Goal: Task Accomplishment & Management: Use online tool/utility

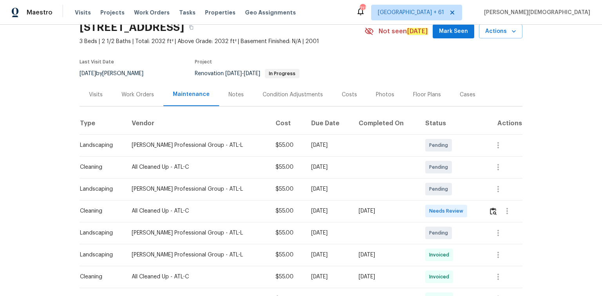
scroll to position [125, 0]
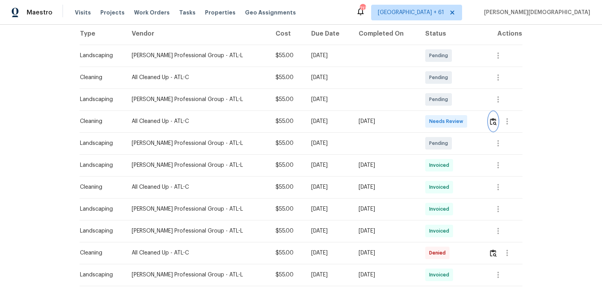
click at [490, 118] on img "button" at bounding box center [493, 121] width 7 height 7
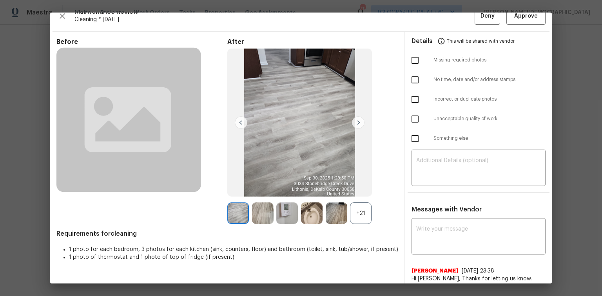
scroll to position [0, 0]
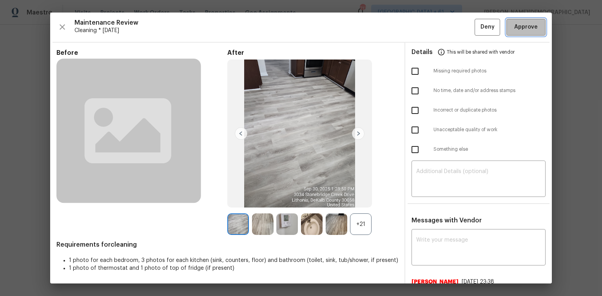
click at [522, 22] on button "Approve" at bounding box center [526, 27] width 39 height 17
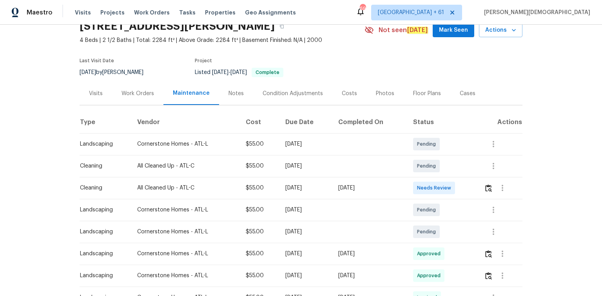
scroll to position [63, 0]
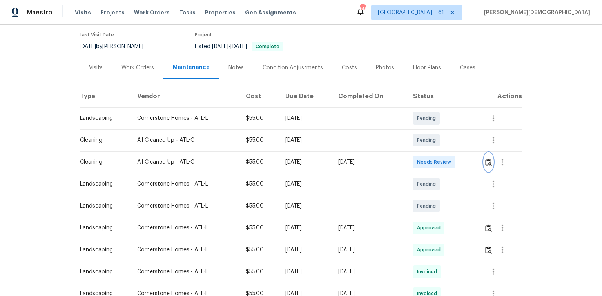
click at [428, 159] on img "button" at bounding box center [488, 162] width 7 height 7
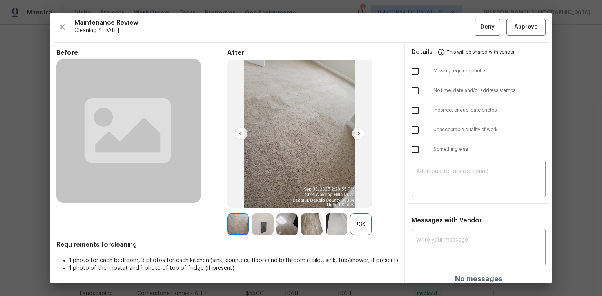
click at [428, 36] on div "Maintenance Review Cleaning * Mon, Sep 29 Deny Approve Before After +38 Require…" at bounding box center [301, 148] width 502 height 271
click at [428, 33] on button "Approve" at bounding box center [526, 27] width 39 height 17
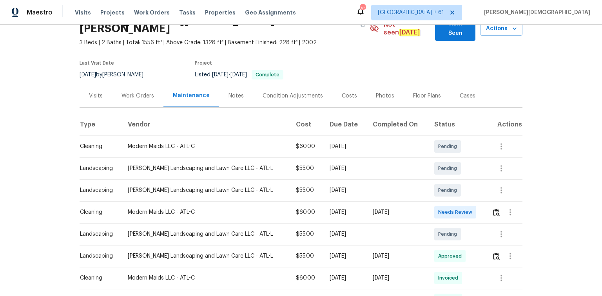
scroll to position [94, 0]
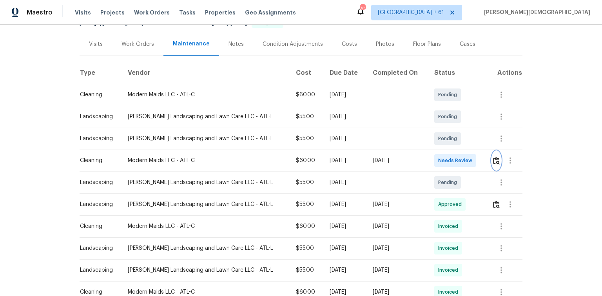
click at [494, 157] on img "button" at bounding box center [496, 160] width 7 height 7
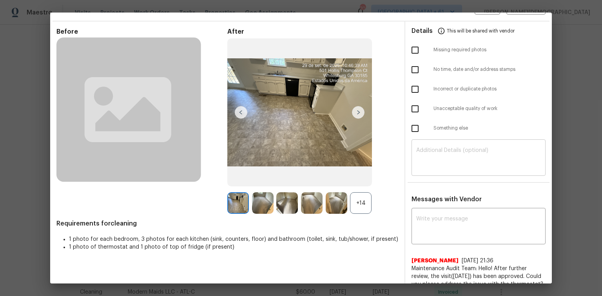
scroll to position [47, 0]
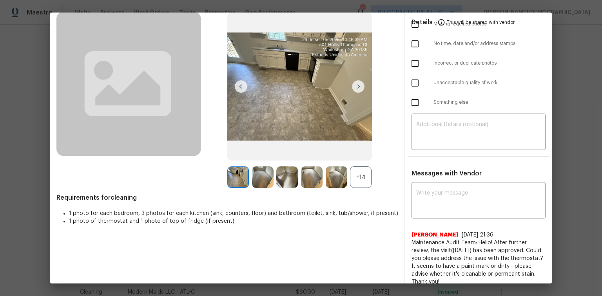
drag, startPoint x: 502, startPoint y: 245, endPoint x: 521, endPoint y: 249, distance: 19.9
click at [521, 249] on span "Maintenance Audit Team: Hello! After further review, the visit(08/19/2025) has …" at bounding box center [479, 262] width 134 height 47
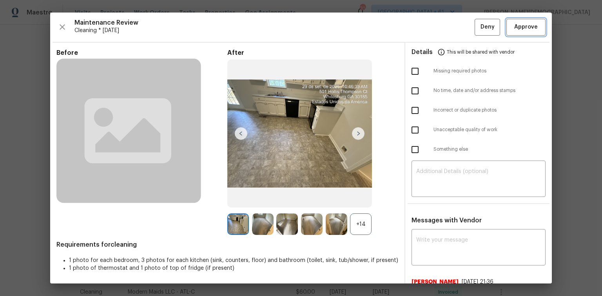
click at [513, 29] on span "Approve" at bounding box center [526, 27] width 27 height 10
